Goal: Task Accomplishment & Management: Complete application form

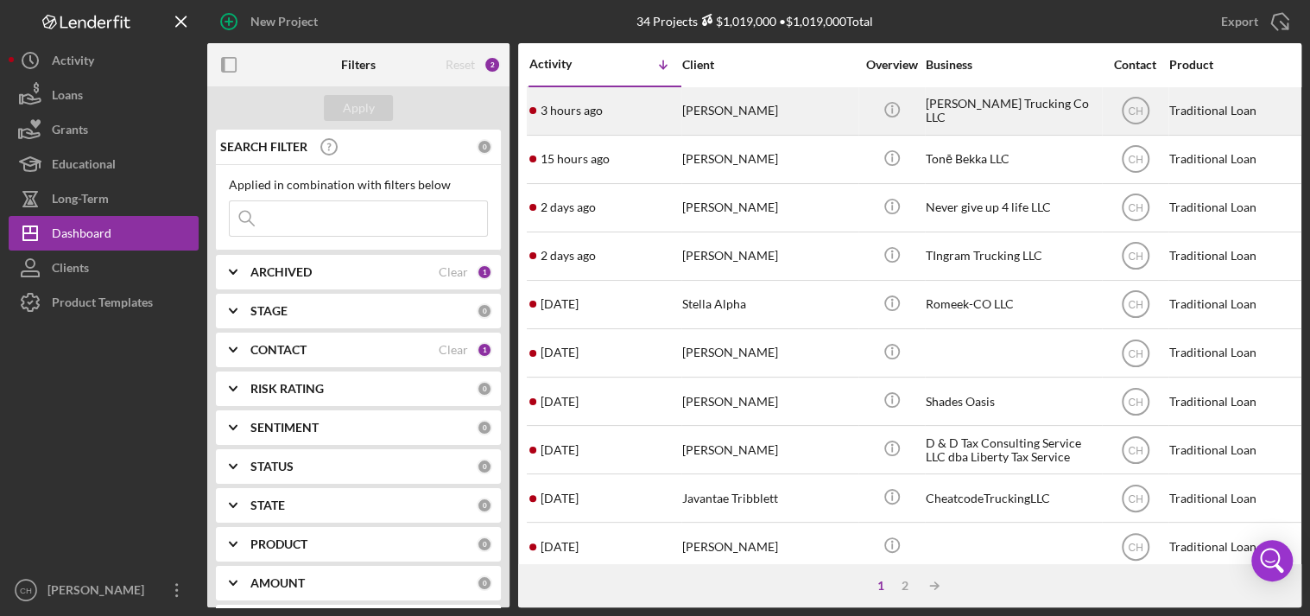
click at [679, 111] on div "3 hours ago [PERSON_NAME]" at bounding box center [605, 111] width 151 height 46
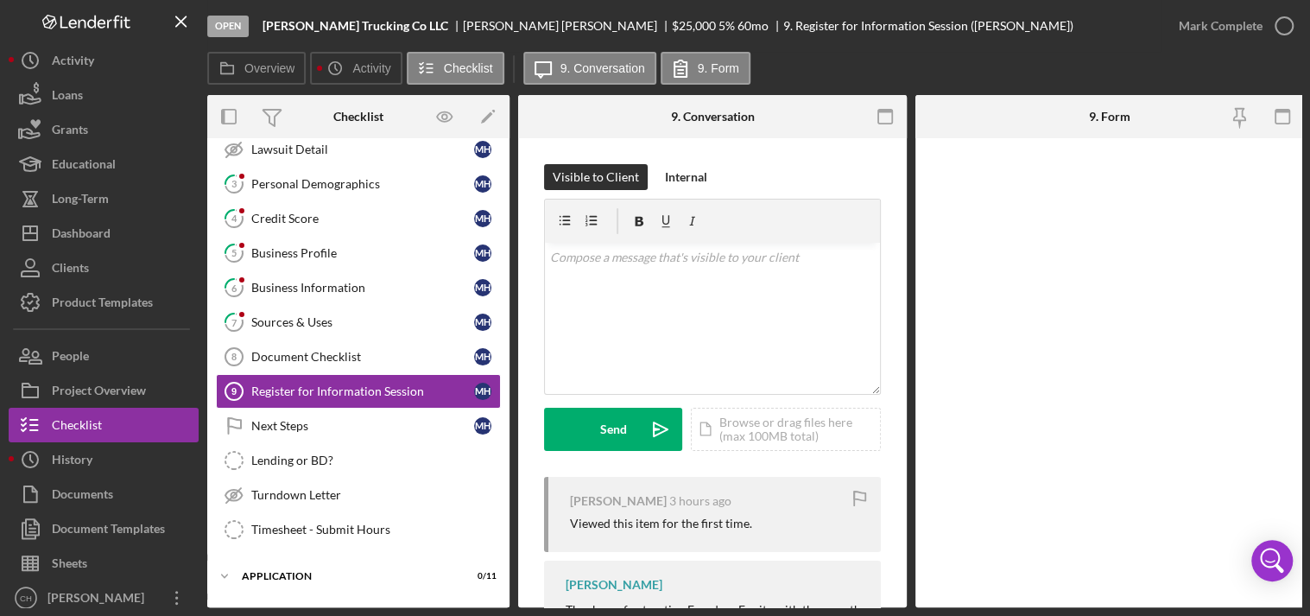
scroll to position [202, 0]
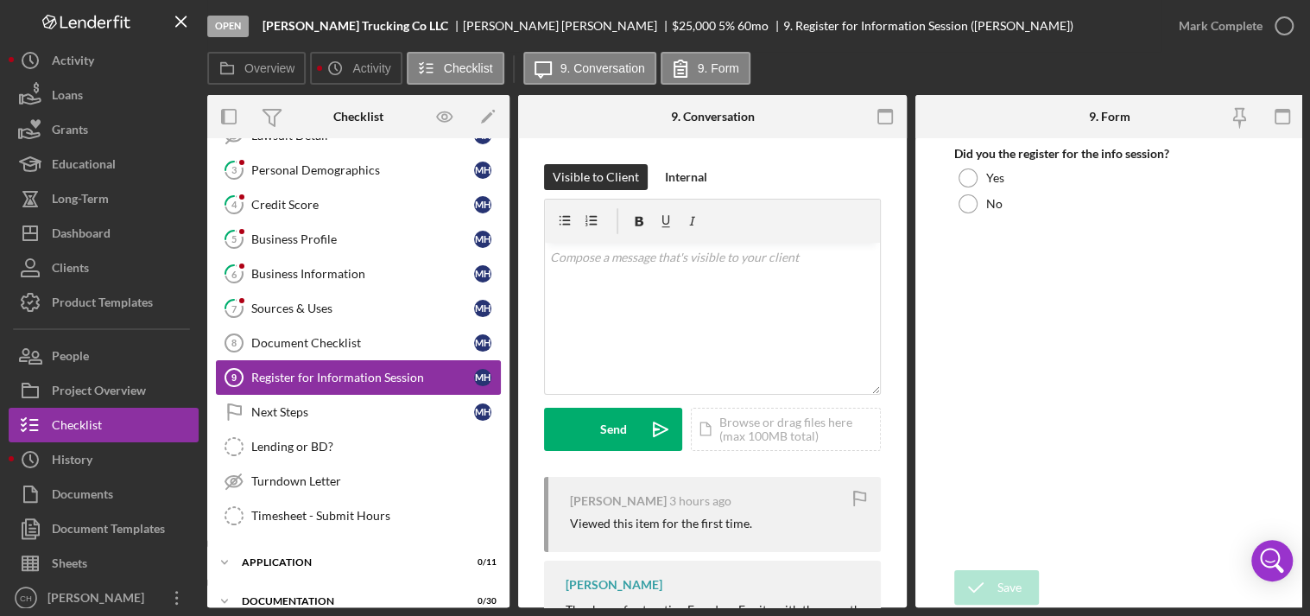
click at [361, 371] on div "Register for Information Session" at bounding box center [362, 378] width 223 height 14
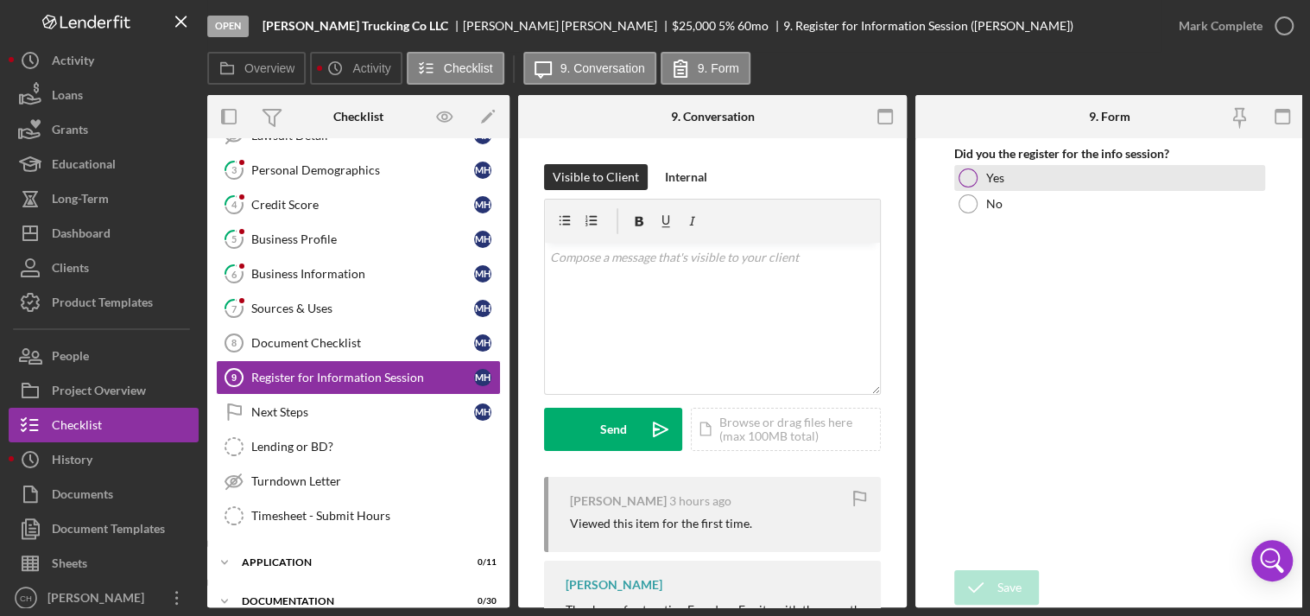
click at [969, 186] on div at bounding box center [968, 177] width 19 height 19
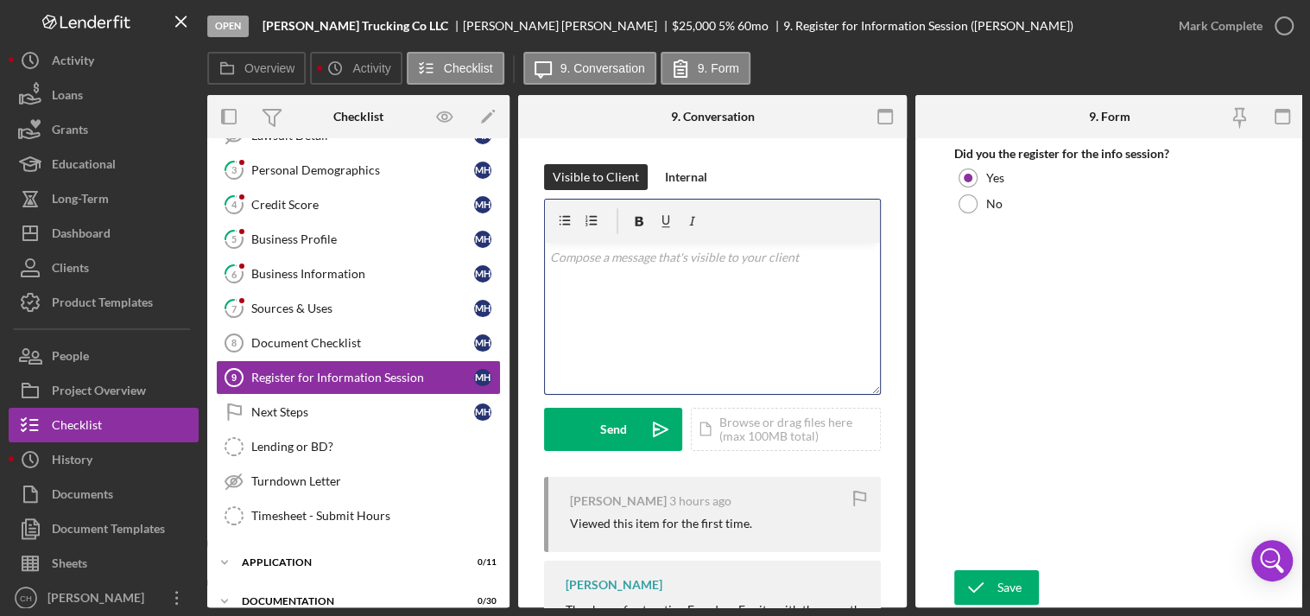
click at [680, 308] on div "v Color teal Color pink Remove color Add row above Add row below Add column bef…" at bounding box center [712, 318] width 335 height 151
click at [703, 179] on div "Internal" at bounding box center [686, 177] width 42 height 26
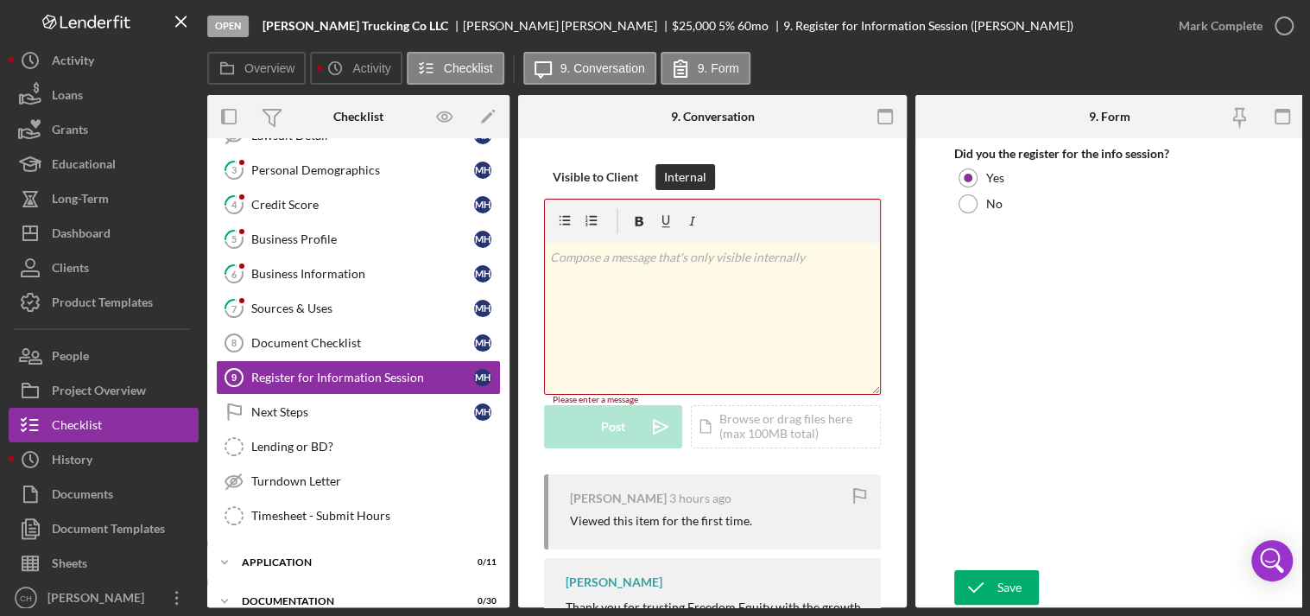
click at [634, 285] on div "v Color teal Color pink Remove color Add row above Add row below Add column bef…" at bounding box center [712, 318] width 335 height 151
click at [603, 175] on div "Visible to Client" at bounding box center [596, 177] width 86 height 26
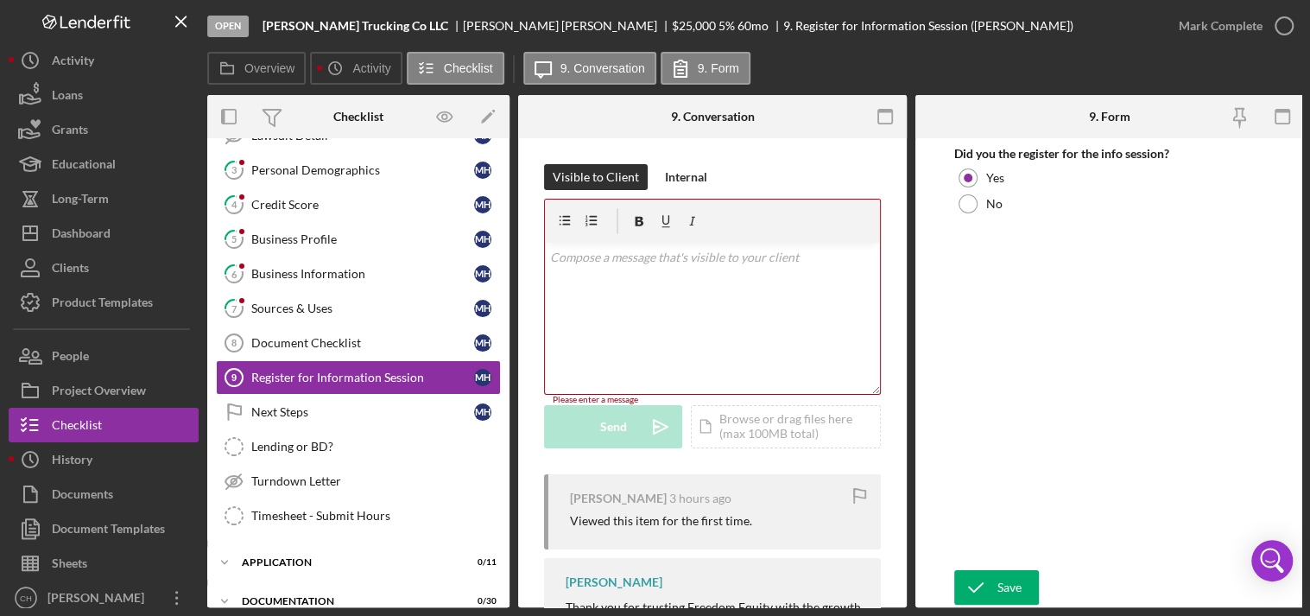
click at [633, 316] on div "v Color teal Color pink Remove color Add row above Add row below Add column bef…" at bounding box center [712, 318] width 335 height 151
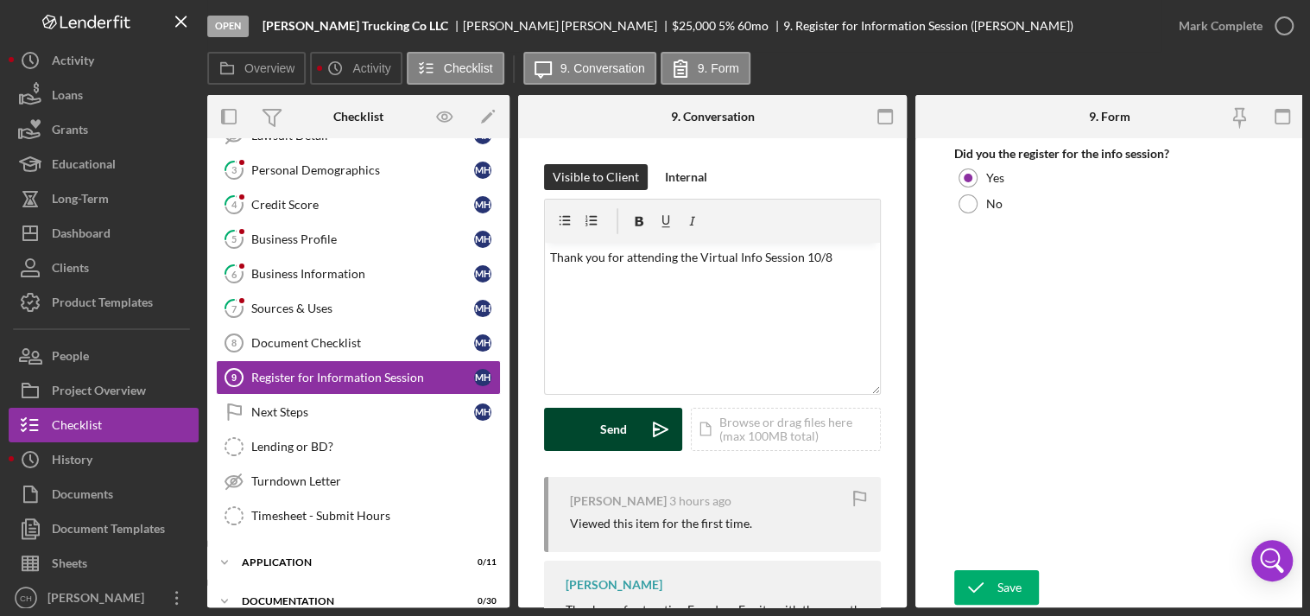
click at [609, 425] on div "Send" at bounding box center [613, 429] width 27 height 43
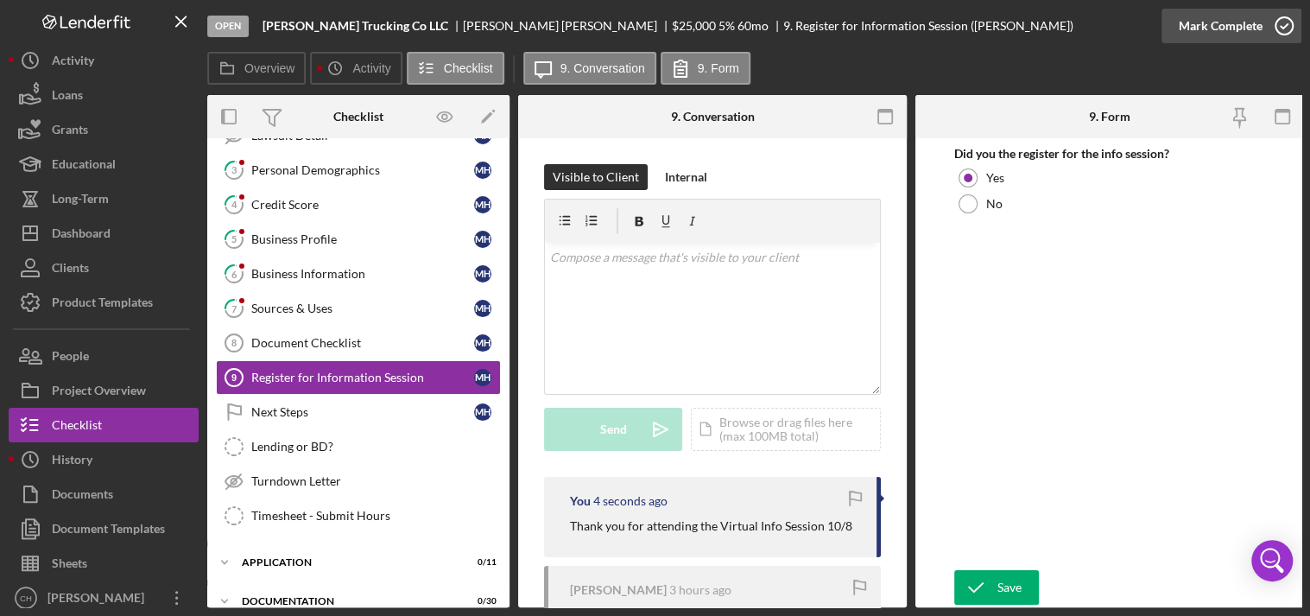
click at [1291, 27] on icon "button" at bounding box center [1284, 25] width 43 height 43
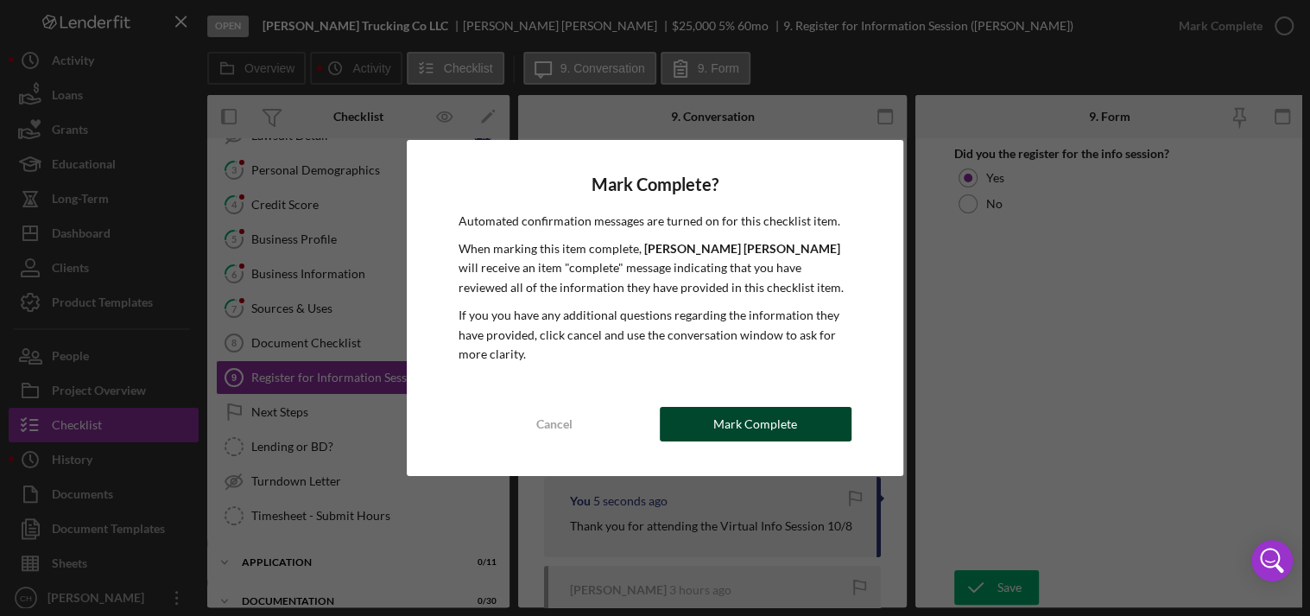
click at [794, 419] on div "Mark Complete" at bounding box center [755, 424] width 84 height 35
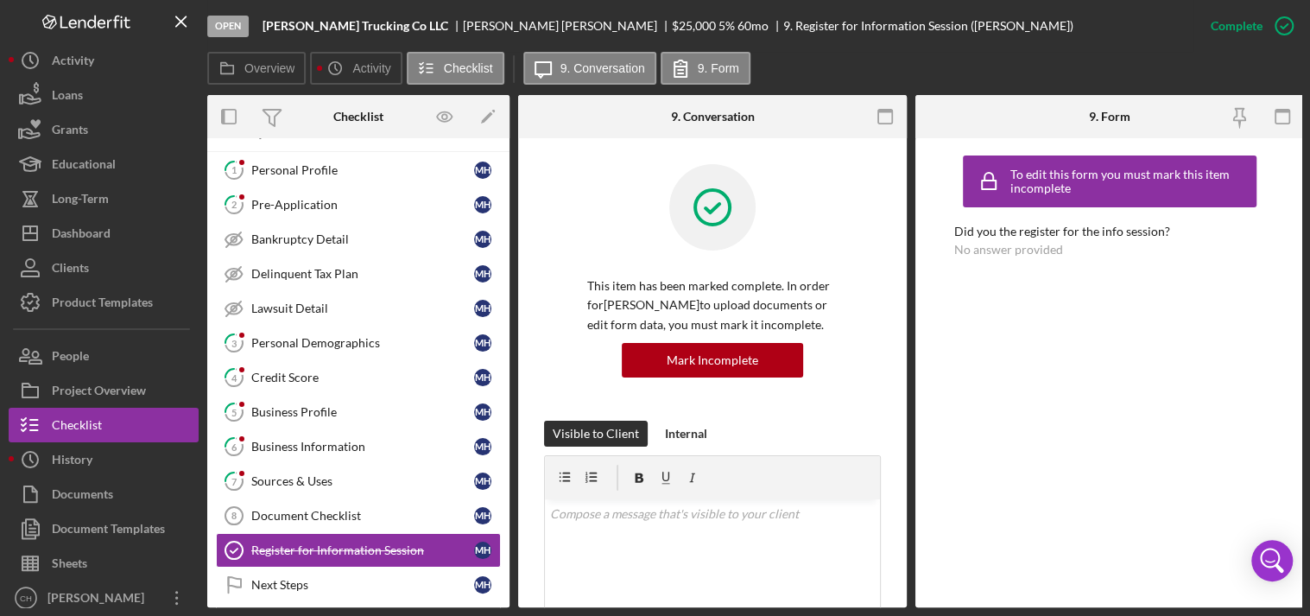
scroll to position [0, 0]
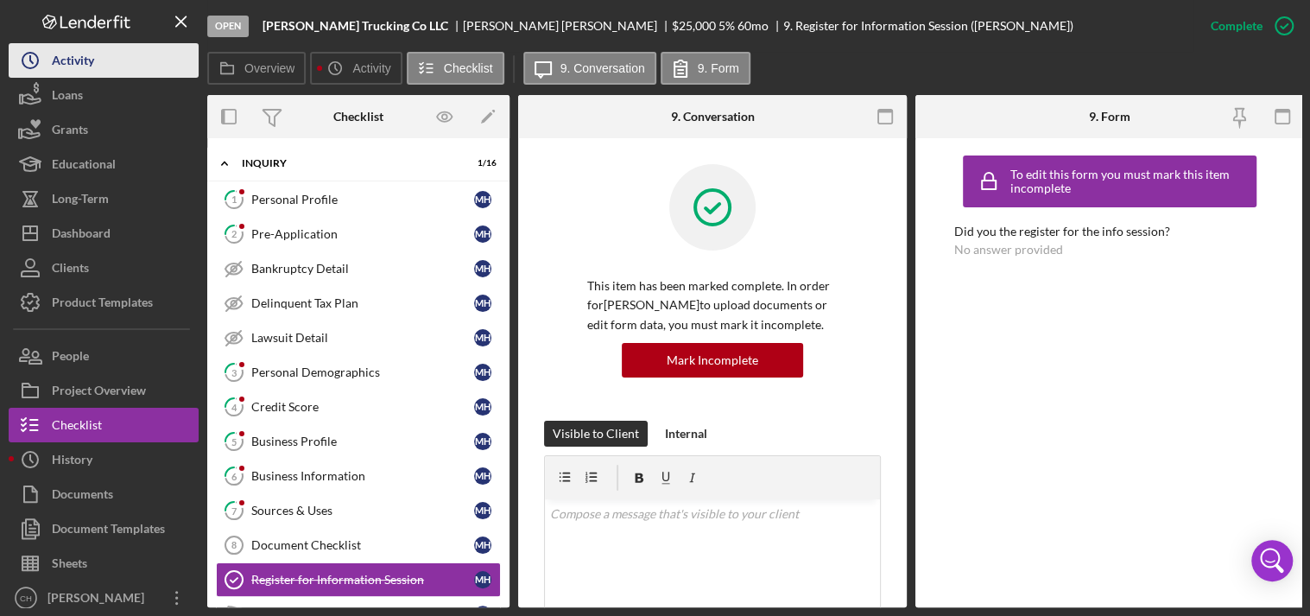
click at [73, 58] on div "Activity" at bounding box center [73, 62] width 42 height 39
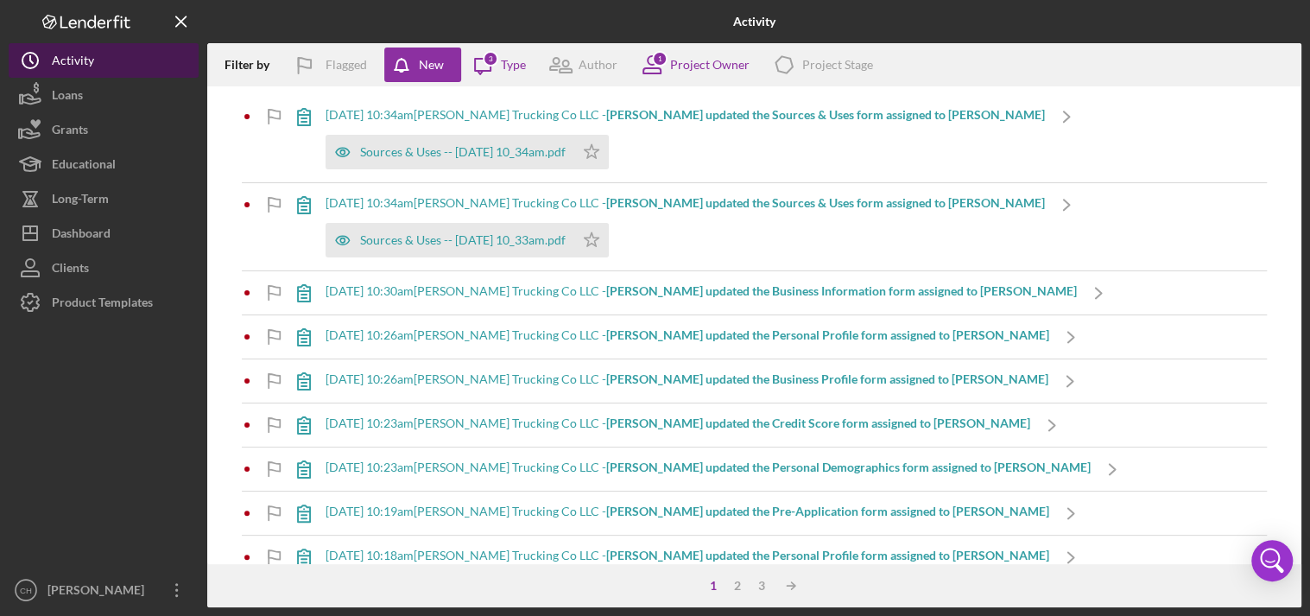
click at [73, 57] on div "Activity" at bounding box center [73, 62] width 42 height 39
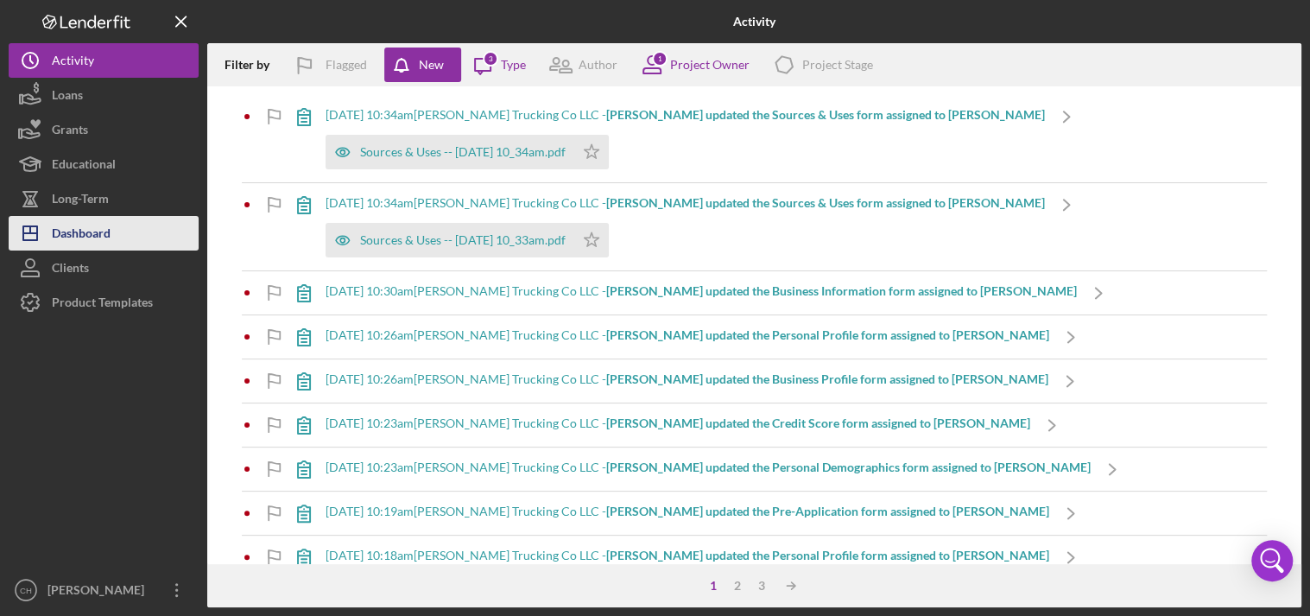
click at [105, 233] on div "Dashboard" at bounding box center [81, 235] width 59 height 39
